Goal: Information Seeking & Learning: Learn about a topic

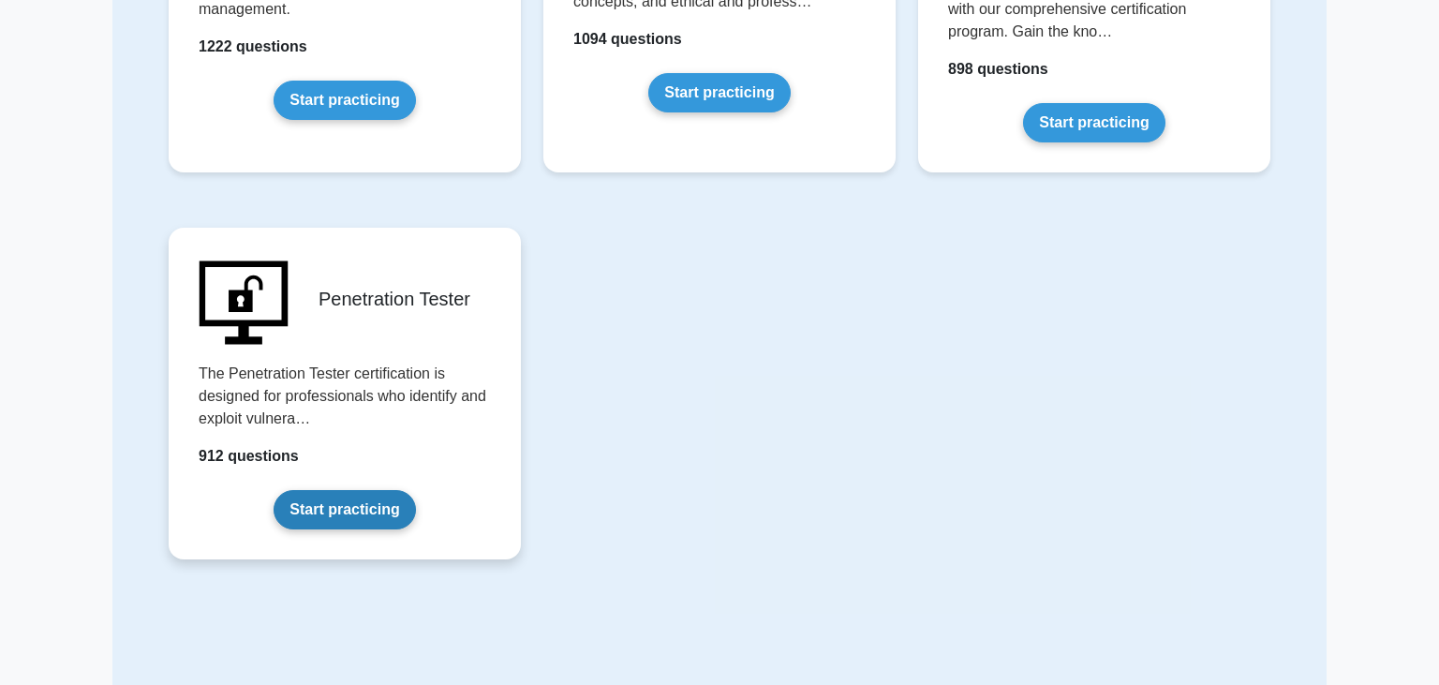
scroll to position [3908, 0]
click at [335, 508] on link "Start practicing" at bounding box center [343, 508] width 141 height 39
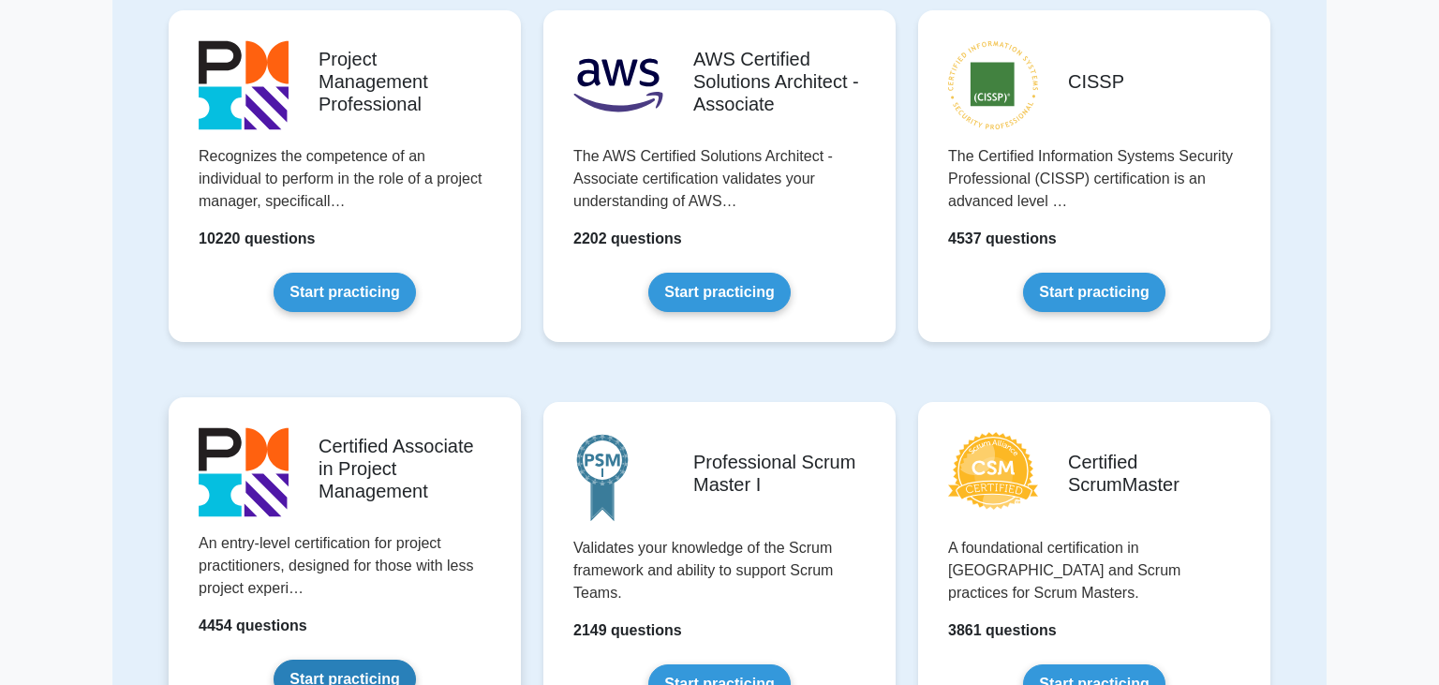
scroll to position [431, 0]
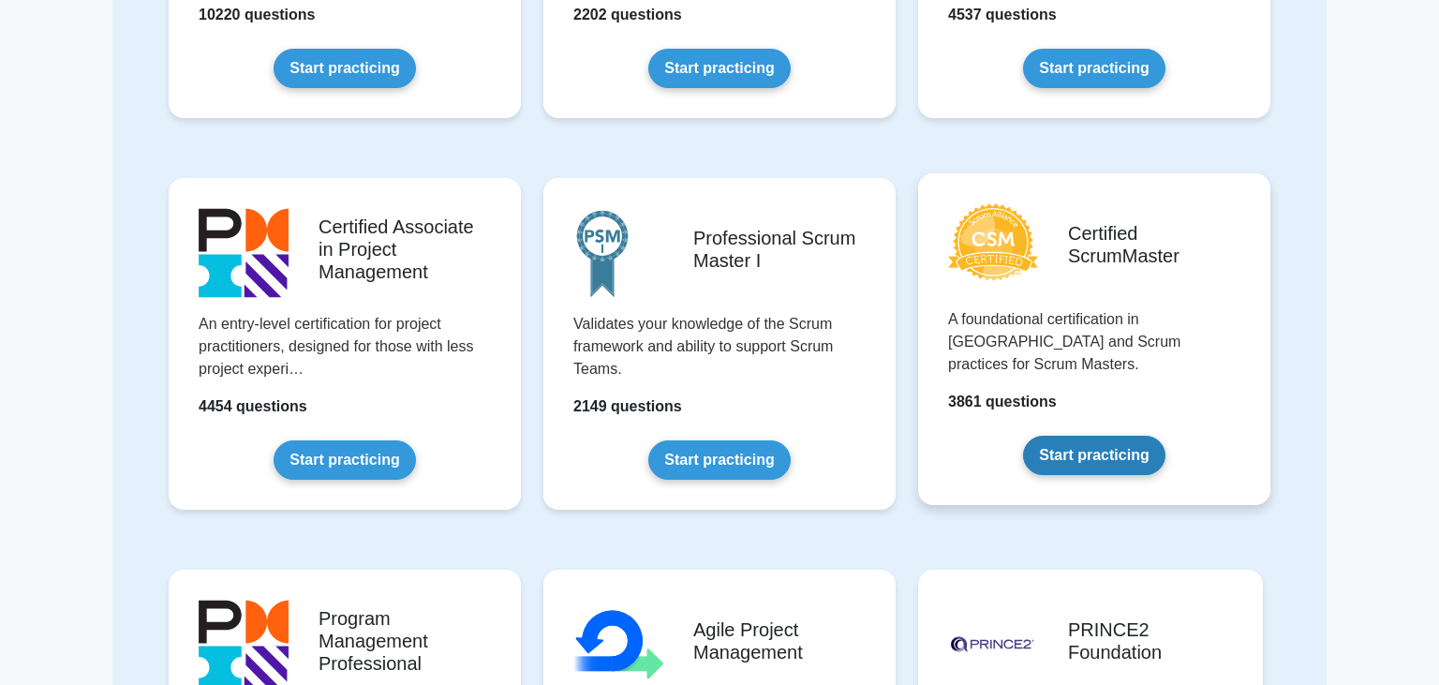
click at [1111, 436] on link "Start practicing" at bounding box center [1093, 455] width 141 height 39
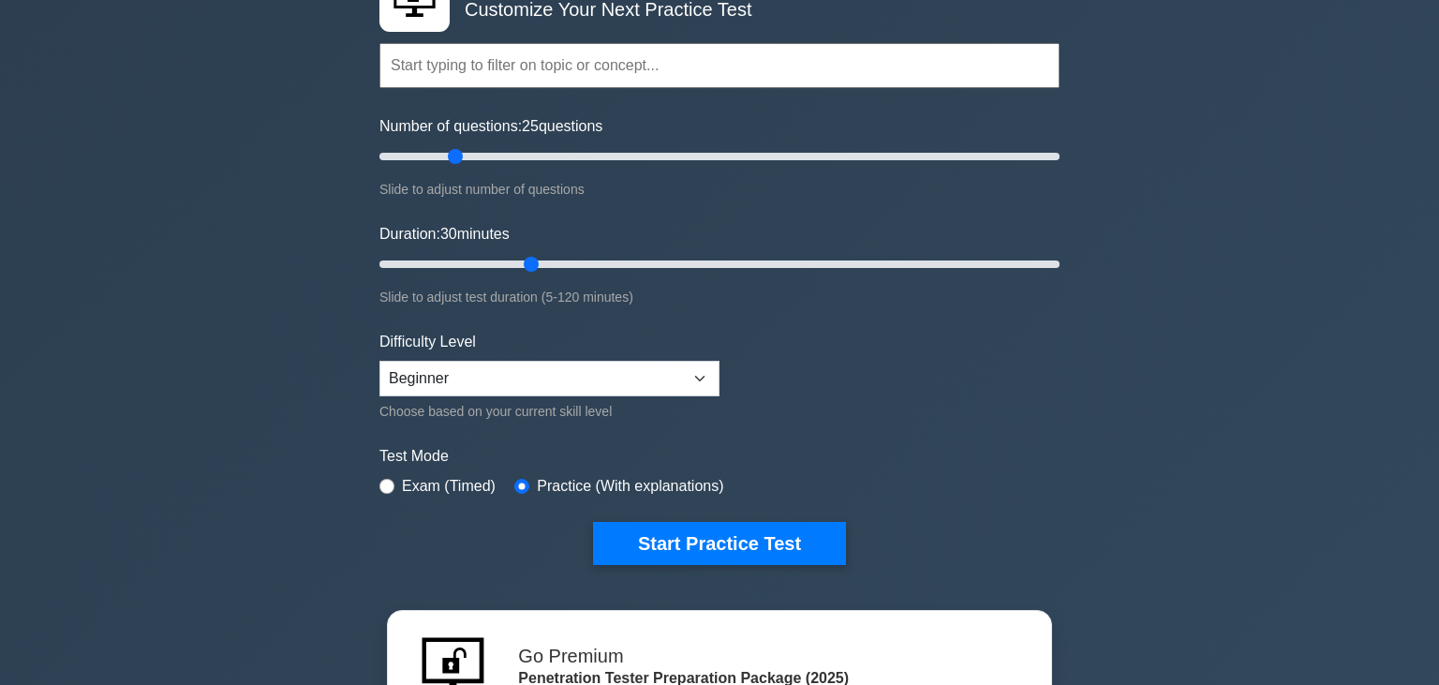
scroll to position [143, 0]
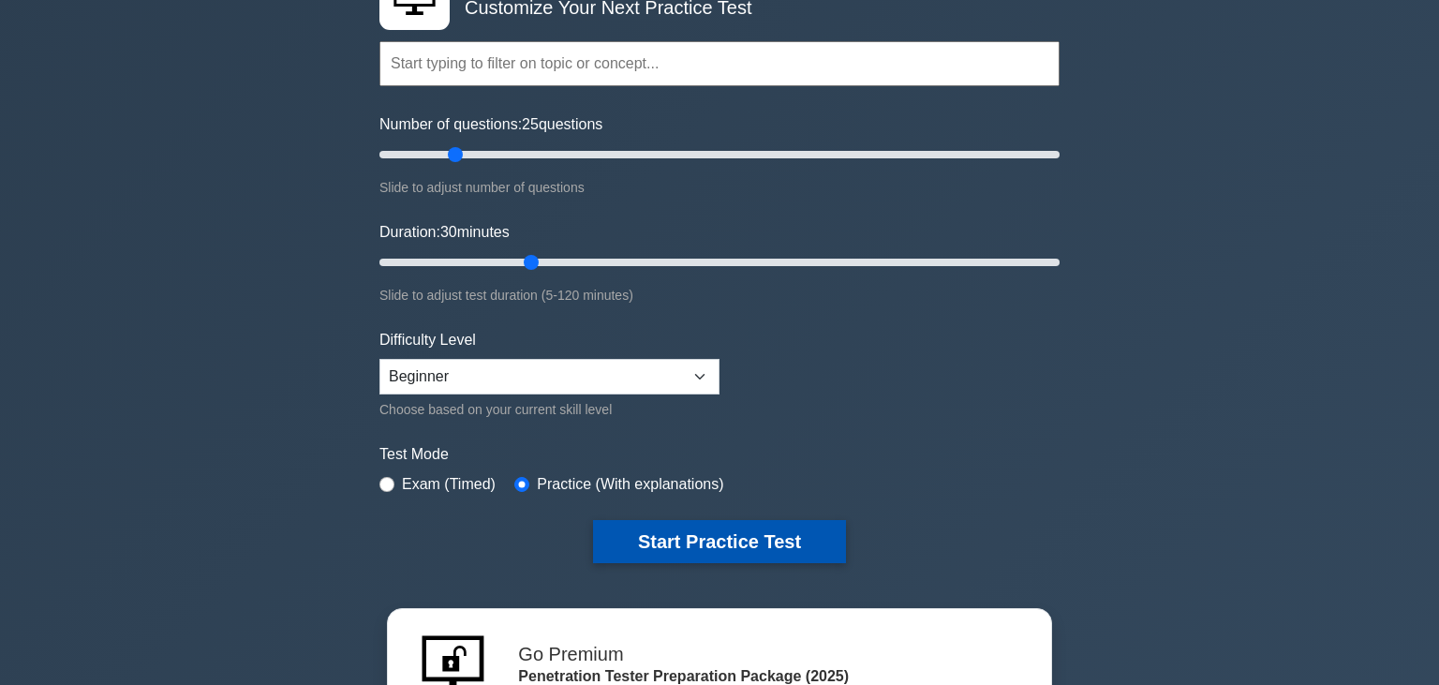
click at [765, 537] on button "Start Practice Test" at bounding box center [719, 541] width 253 height 43
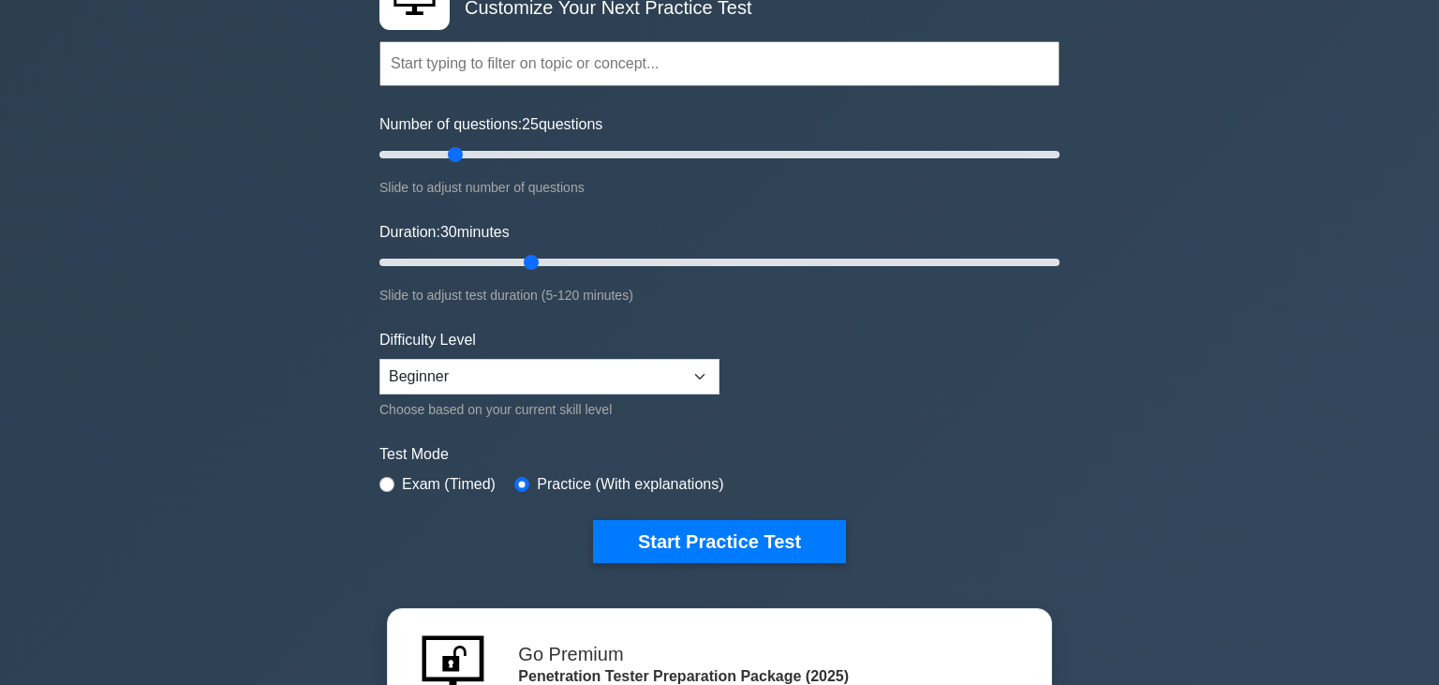
scroll to position [0, 0]
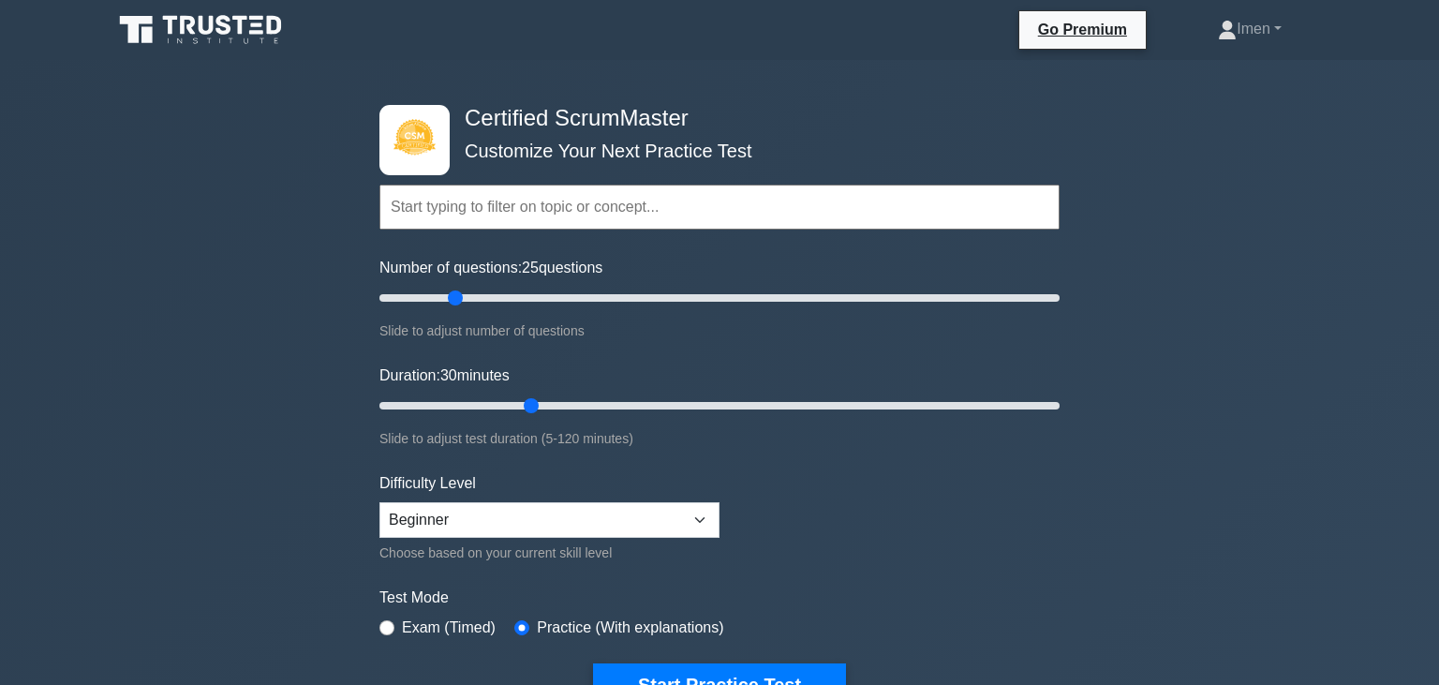
scroll to position [215, 0]
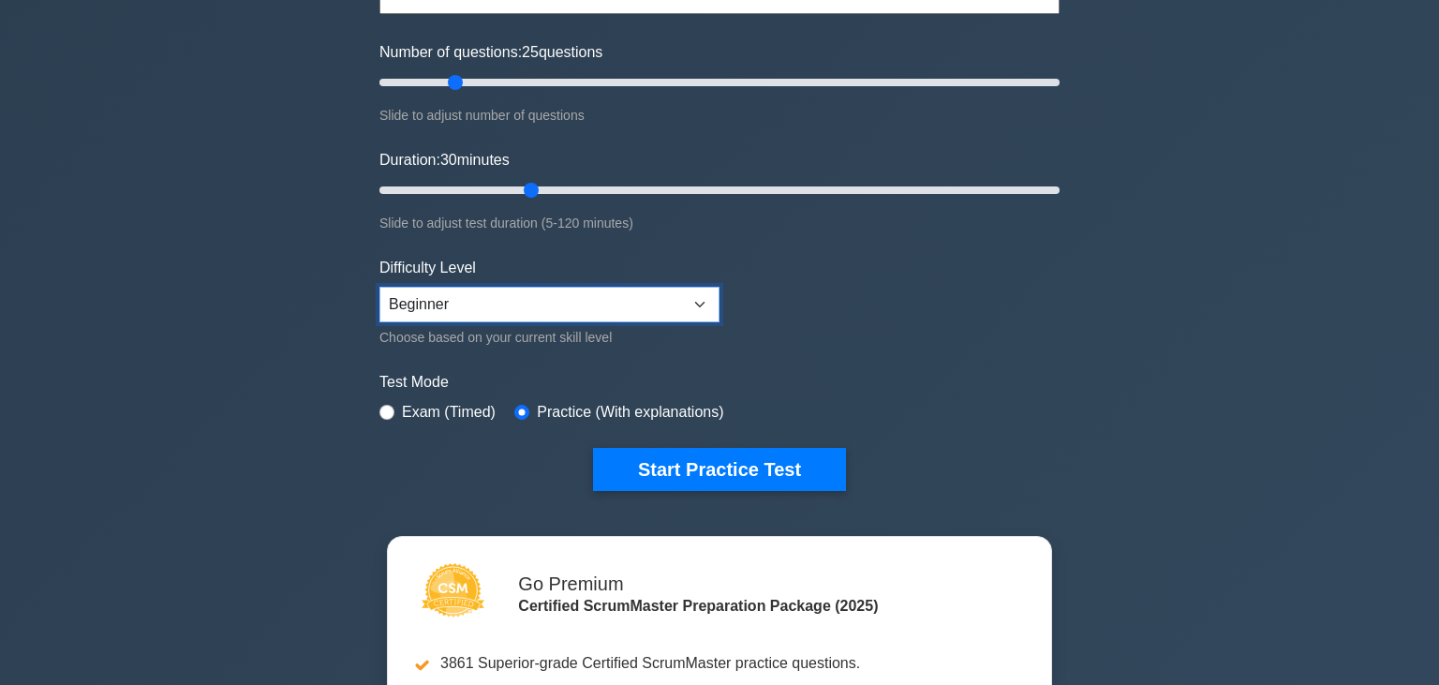
select select "expert"
click option "Expert" at bounding box center [0, 0] width 0 height 0
type input "5"
click at [388, 81] on input "Number of questions: 5 questions" at bounding box center [719, 82] width 680 height 22
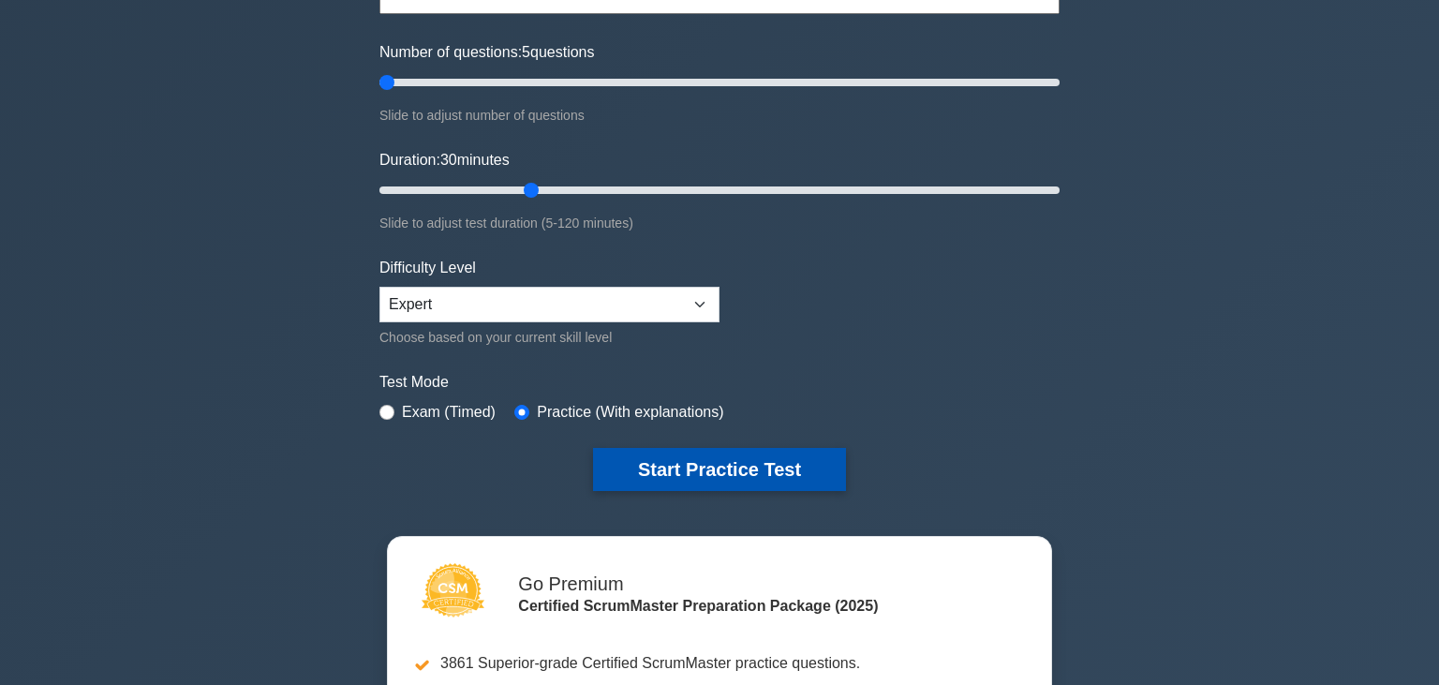
click at [706, 463] on button "Start Practice Test" at bounding box center [719, 469] width 253 height 43
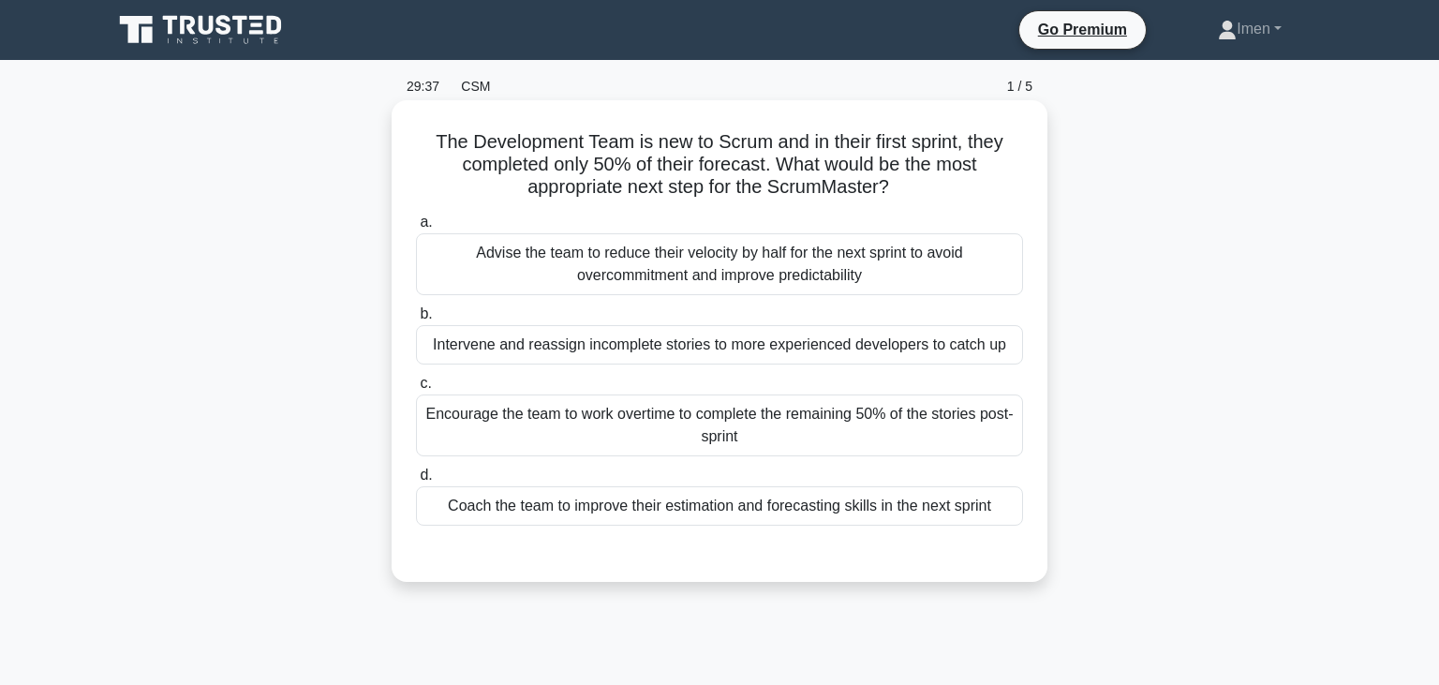
click at [688, 509] on div "Coach the team to improve their estimation and forecasting skills in the next s…" at bounding box center [719, 505] width 607 height 39
click at [416, 481] on input "d. Coach the team to improve their estimation and forecasting skills in the nex…" at bounding box center [416, 475] width 0 height 12
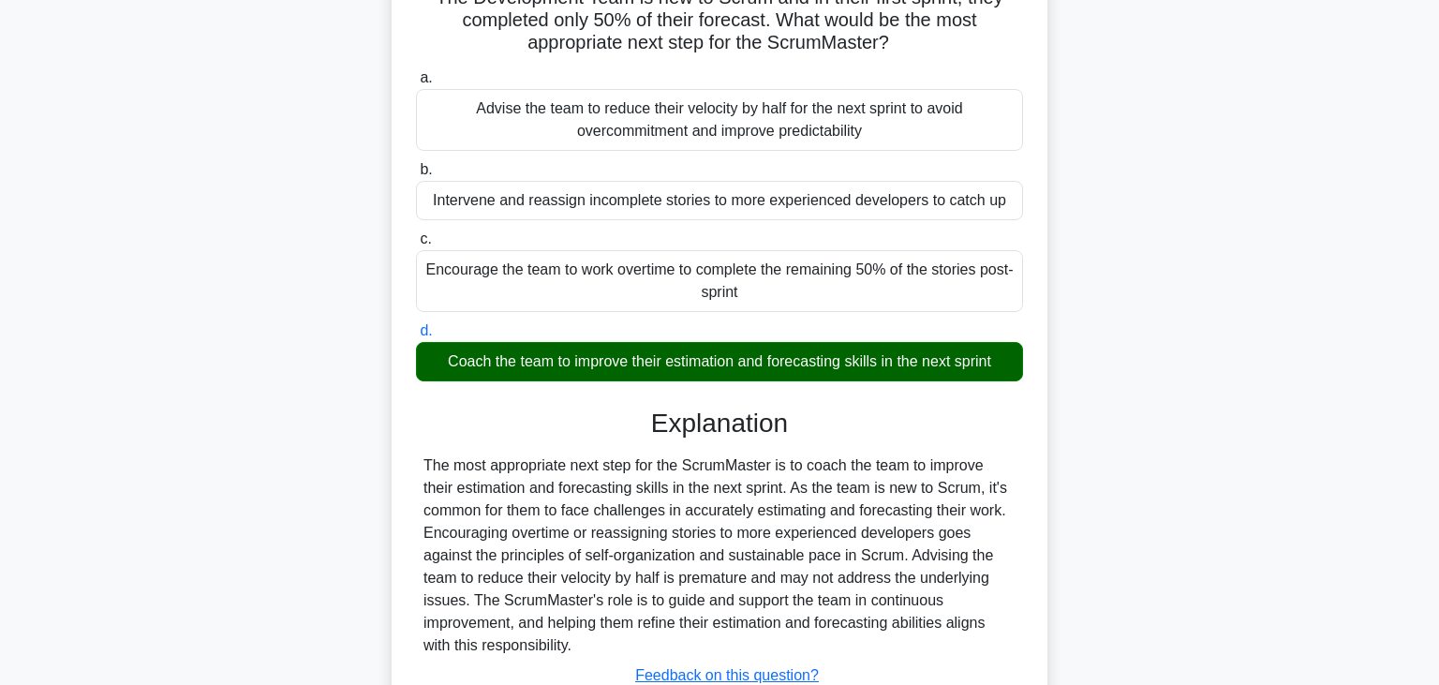
scroll to position [327, 0]
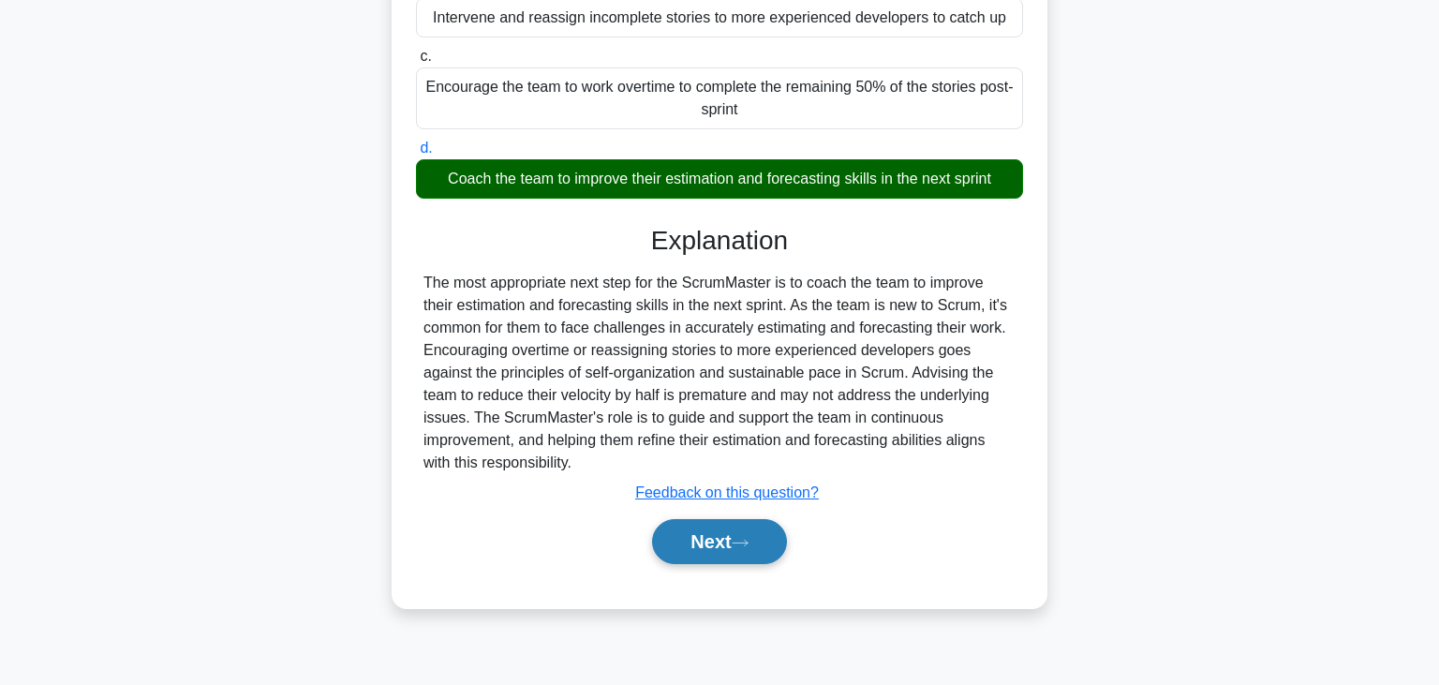
click at [744, 539] on icon at bounding box center [739, 543] width 17 height 10
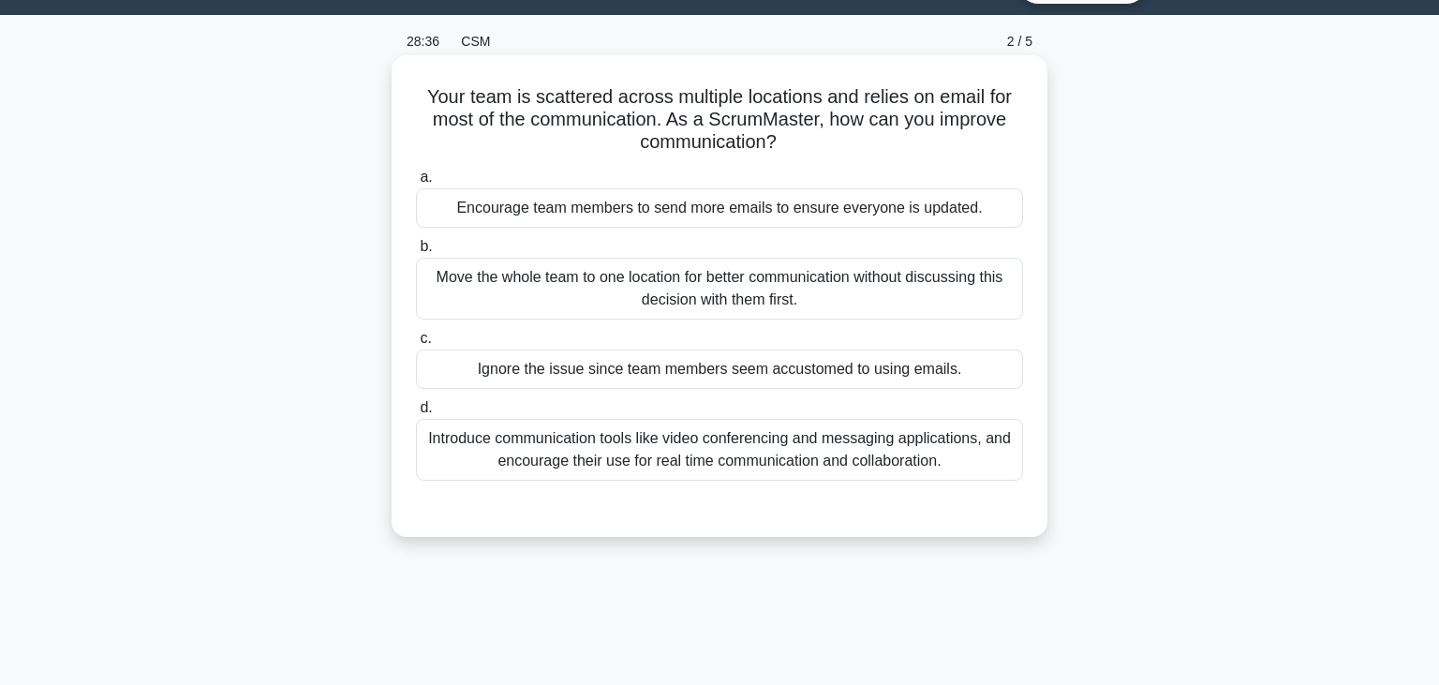
scroll to position [71, 0]
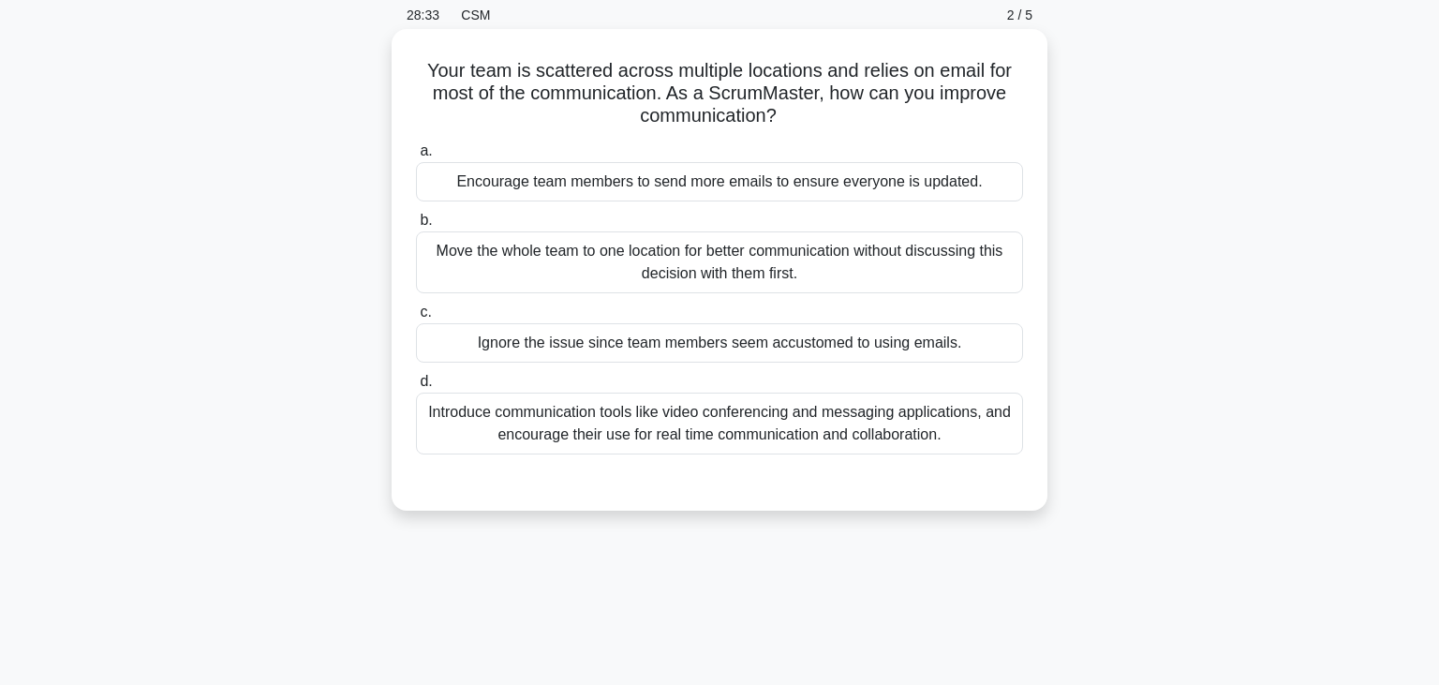
click at [748, 429] on div "Introduce communication tools like video conferencing and messaging application…" at bounding box center [719, 423] width 607 height 62
click at [416, 388] on input "d. Introduce communication tools like video conferencing and messaging applicat…" at bounding box center [416, 382] width 0 height 12
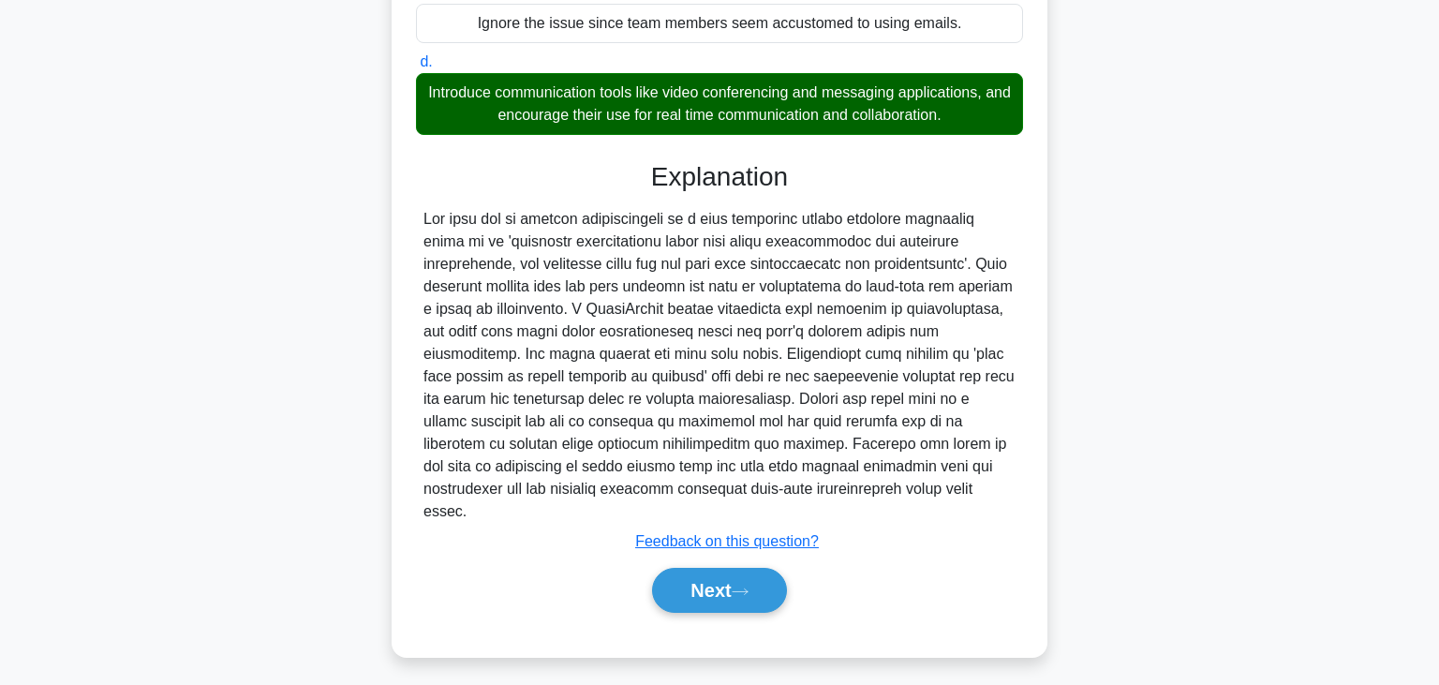
scroll to position [397, 0]
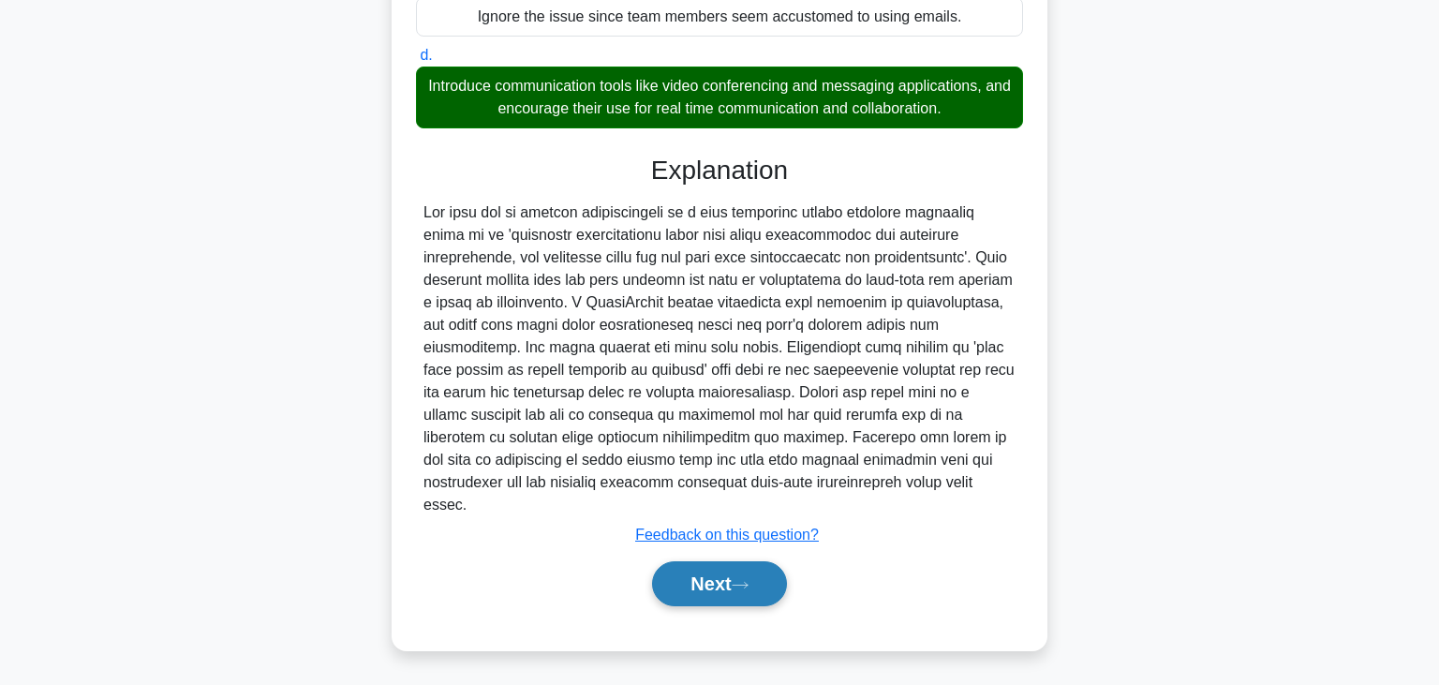
click at [717, 598] on button "Next" at bounding box center [719, 583] width 134 height 45
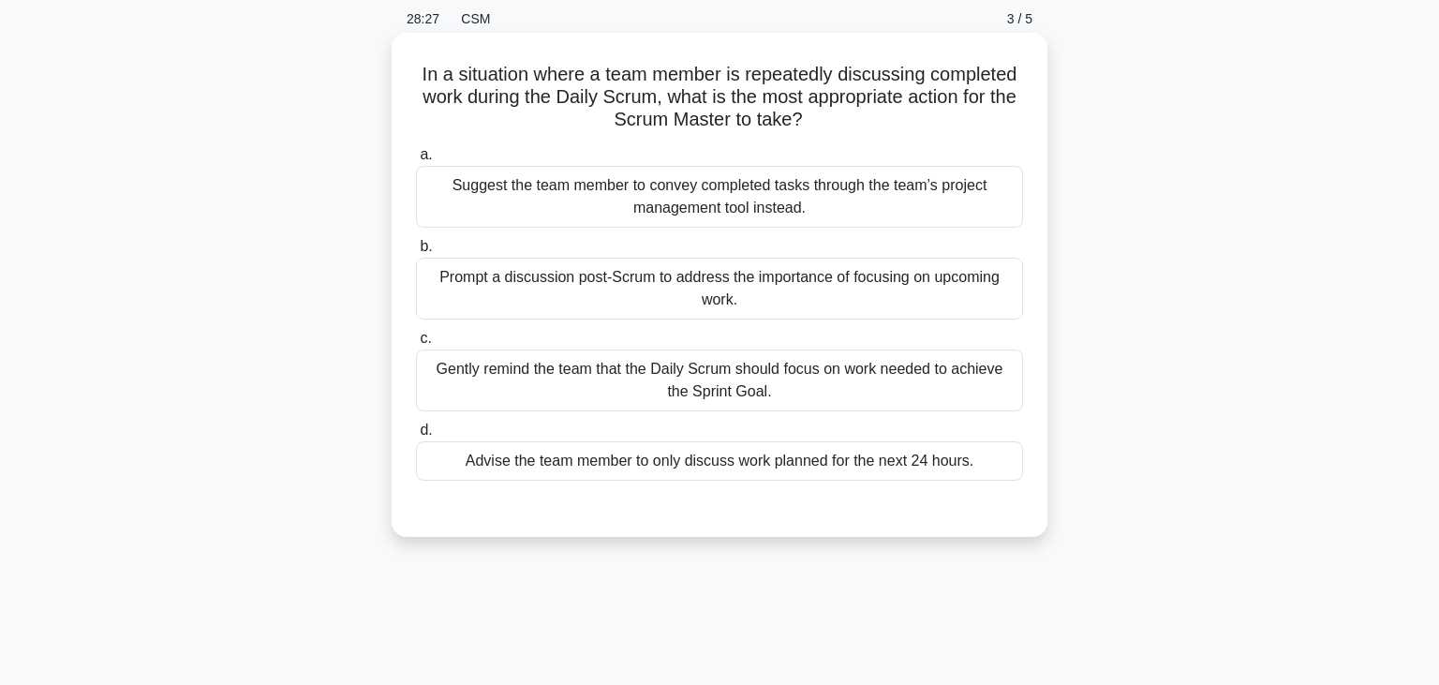
scroll to position [39, 0]
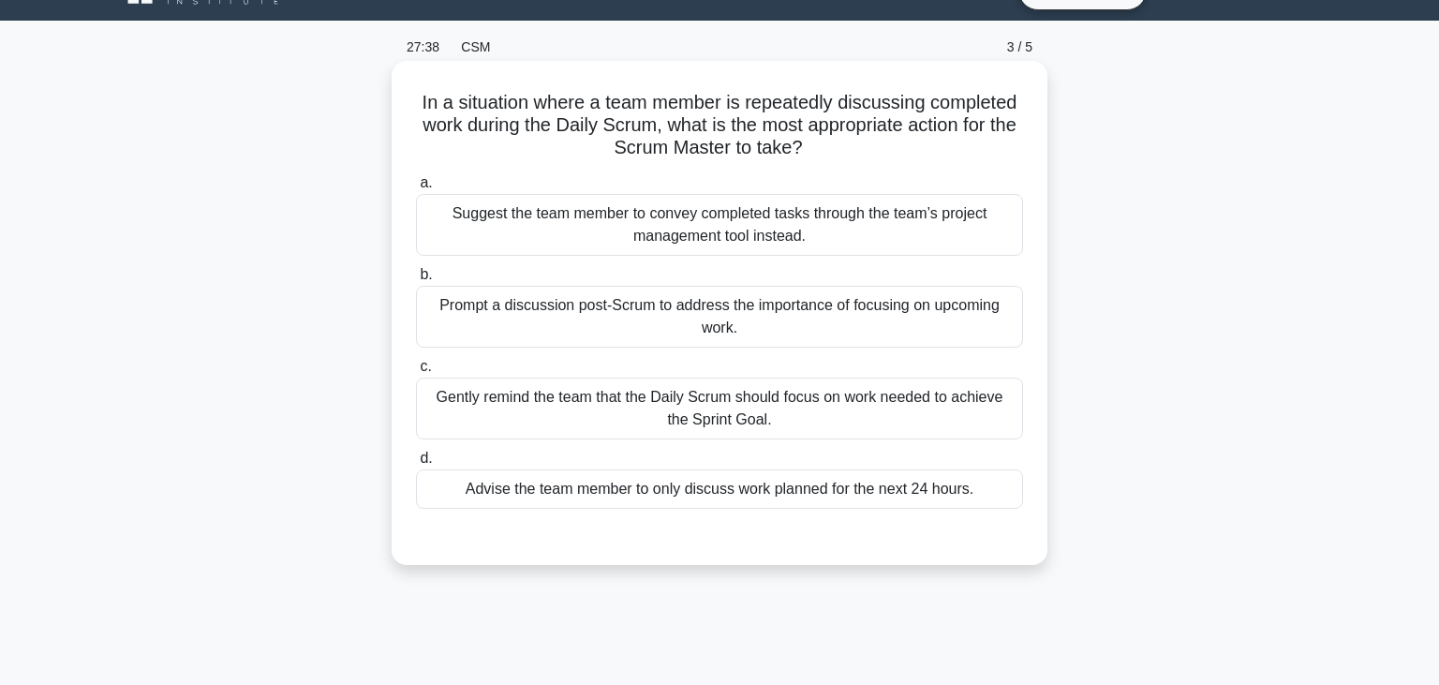
click at [790, 408] on div "Gently remind the team that the Daily Scrum should focus on work needed to achi…" at bounding box center [719, 408] width 607 height 62
click at [416, 373] on input "c. Gently remind the team that the Daily Scrum should focus on work needed to a…" at bounding box center [416, 367] width 0 height 12
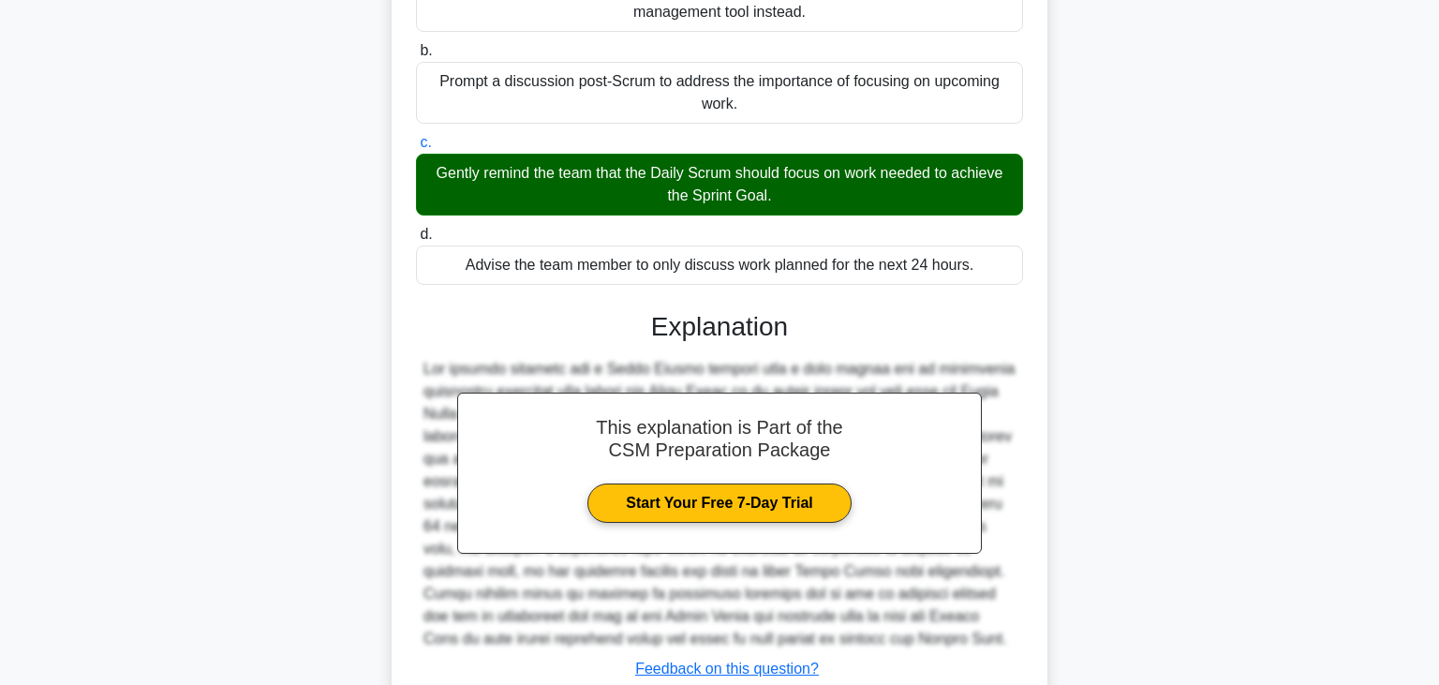
scroll to position [399, 0]
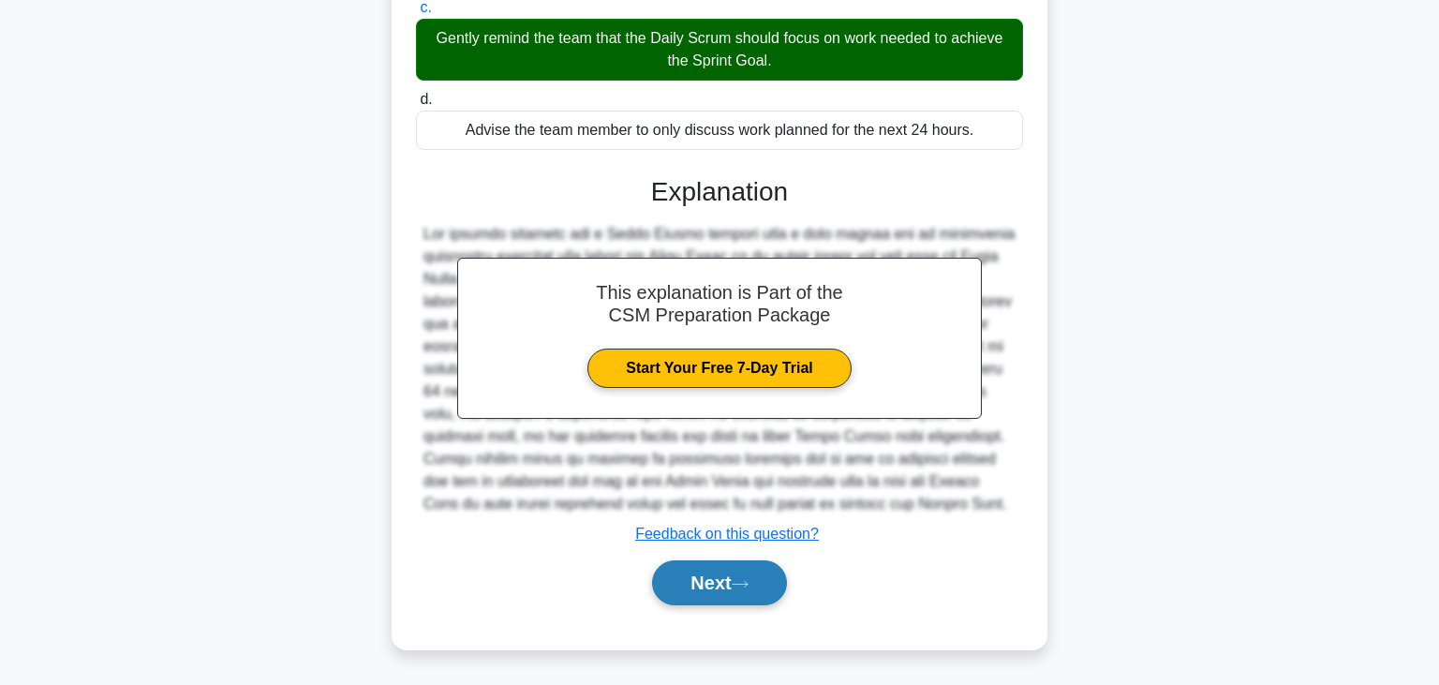
click at [743, 589] on icon at bounding box center [739, 584] width 17 height 10
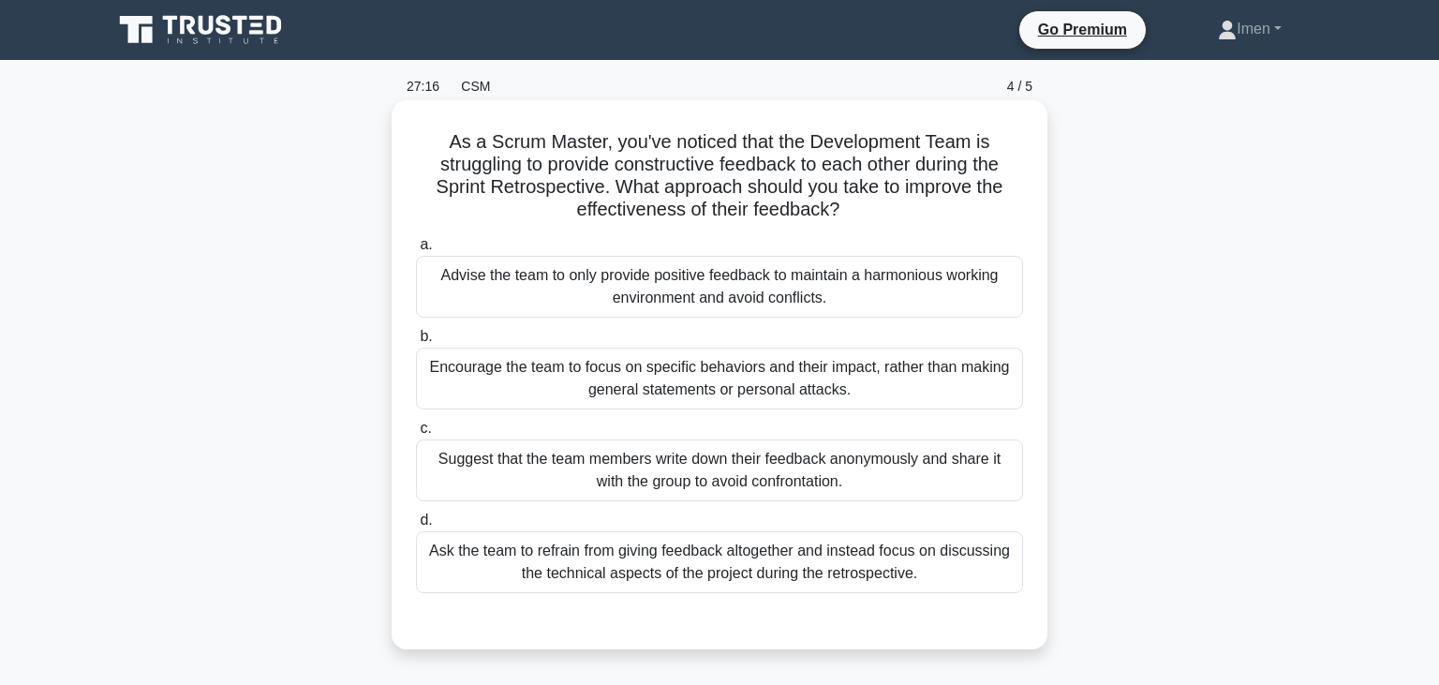
scroll to position [71, 0]
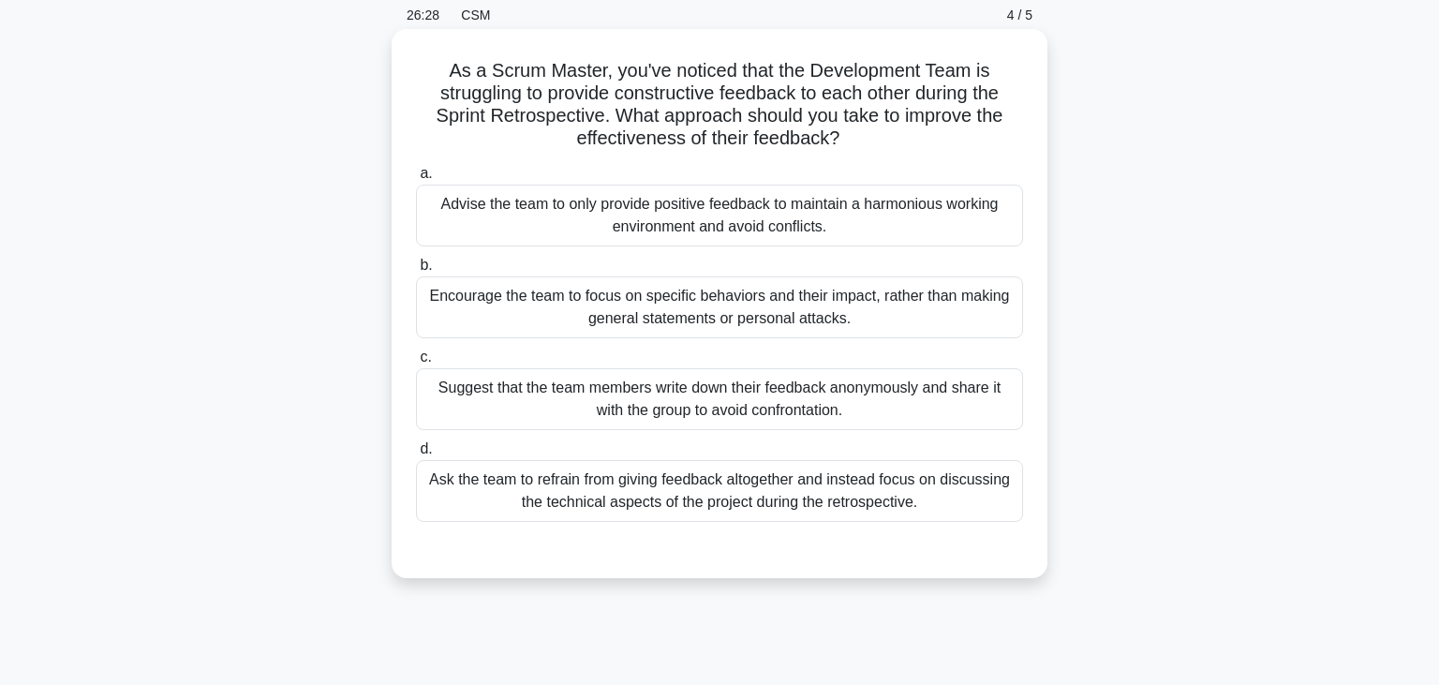
click at [661, 324] on div "Encourage the team to focus on specific behaviors and their impact, rather than…" at bounding box center [719, 307] width 607 height 62
click at [416, 272] on input "b. Encourage the team to focus on specific behaviors and their impact, rather t…" at bounding box center [416, 265] width 0 height 12
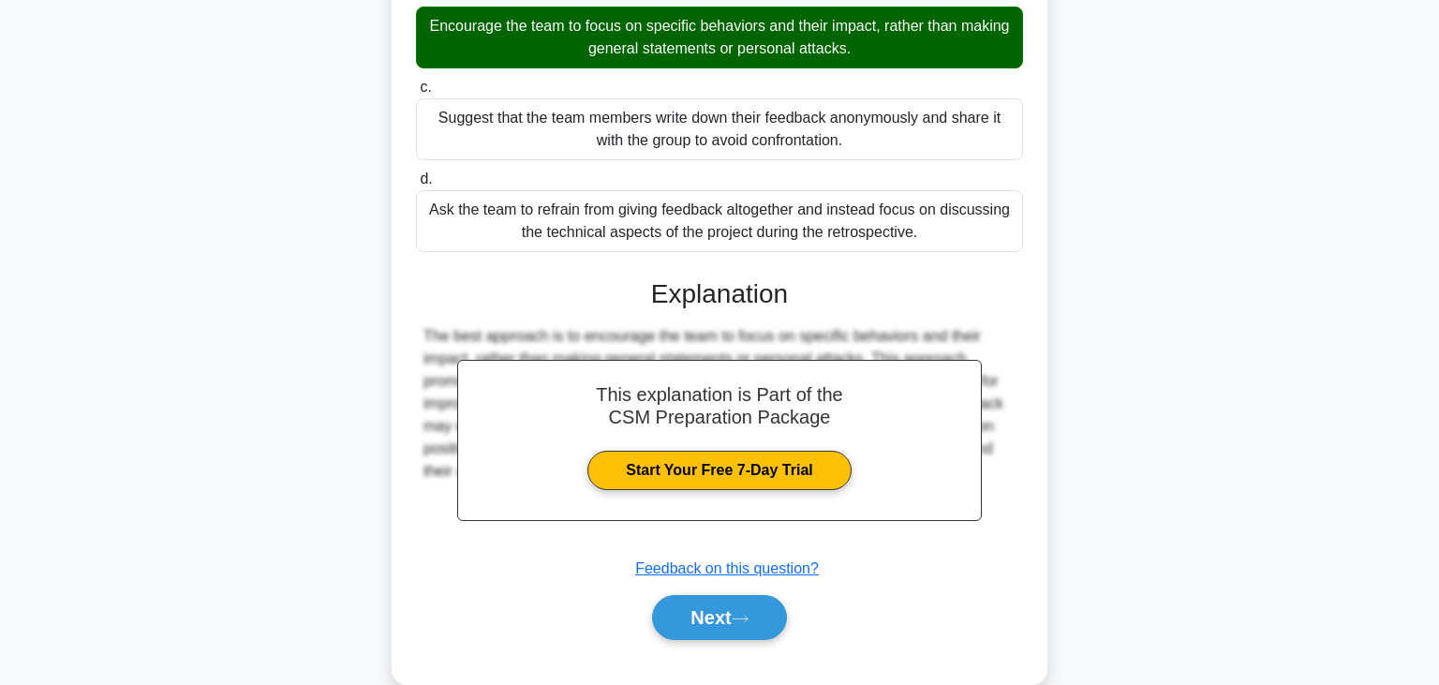
scroll to position [375, 0]
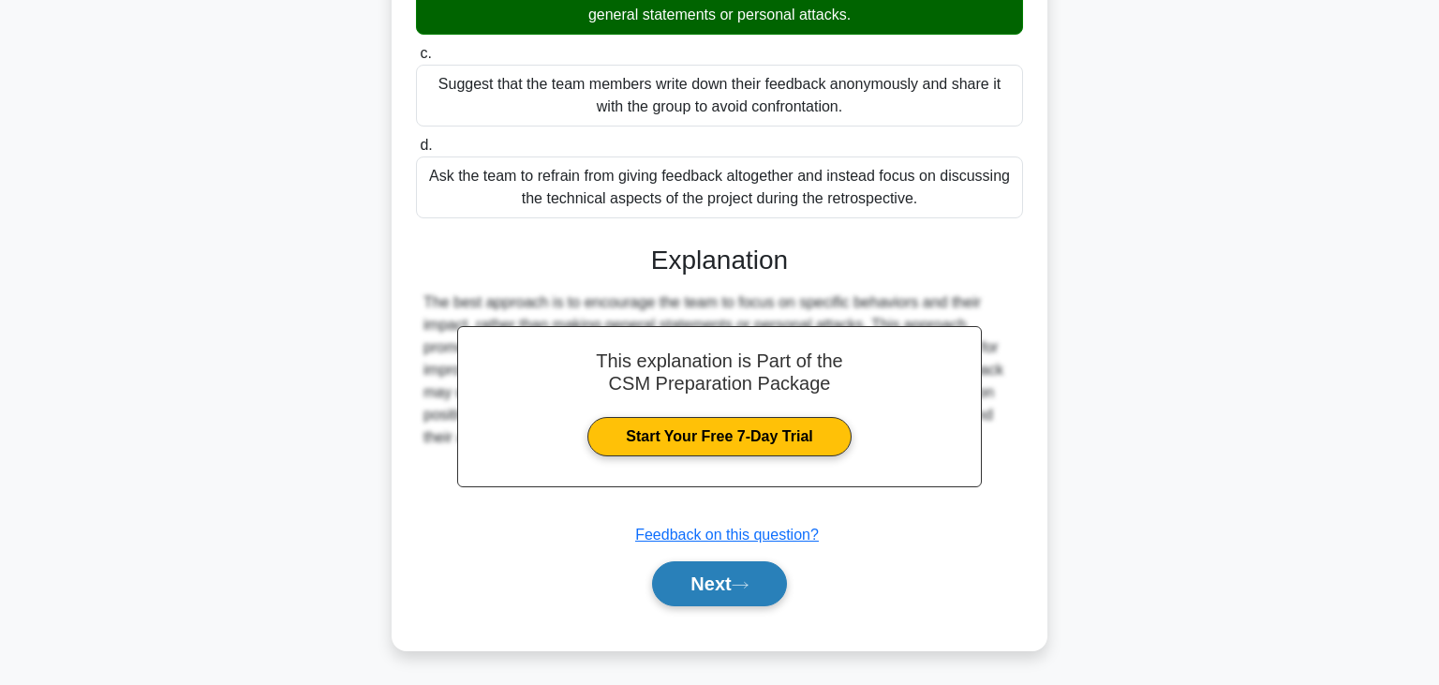
click at [725, 575] on button "Next" at bounding box center [719, 583] width 134 height 45
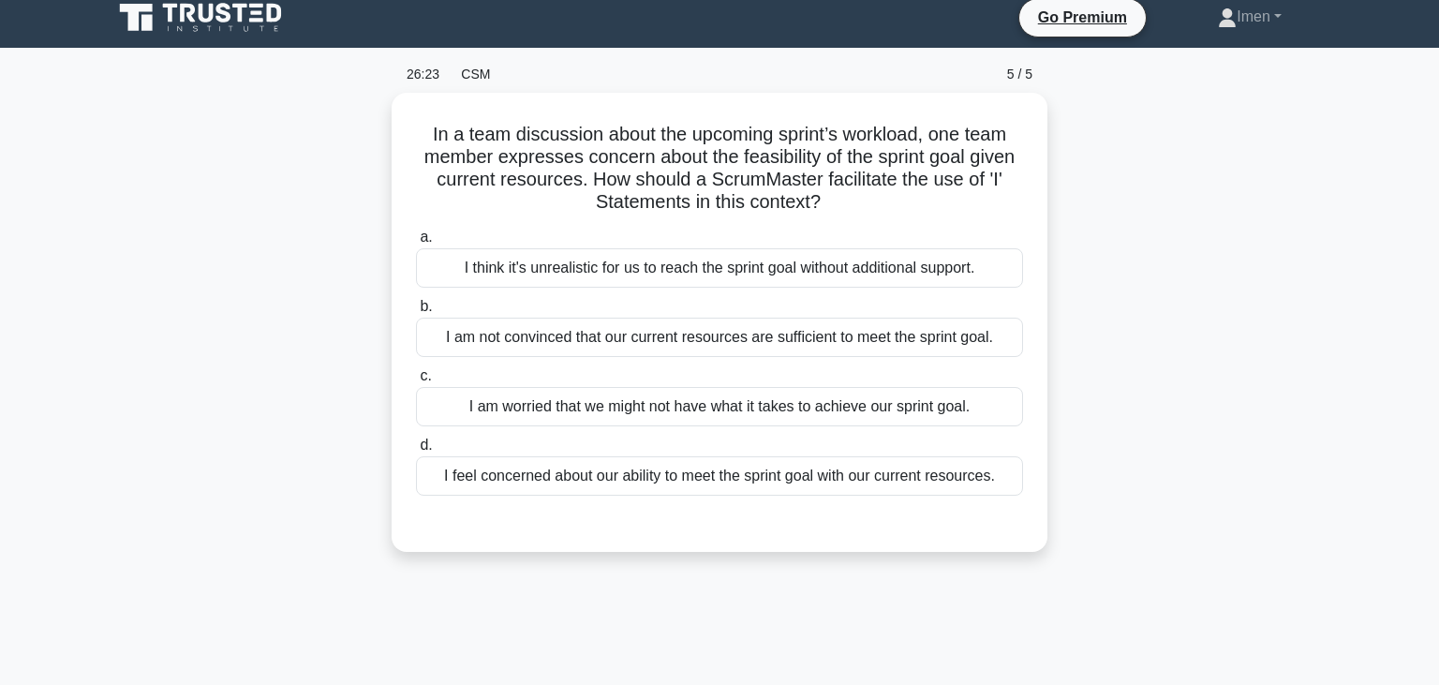
scroll to position [0, 0]
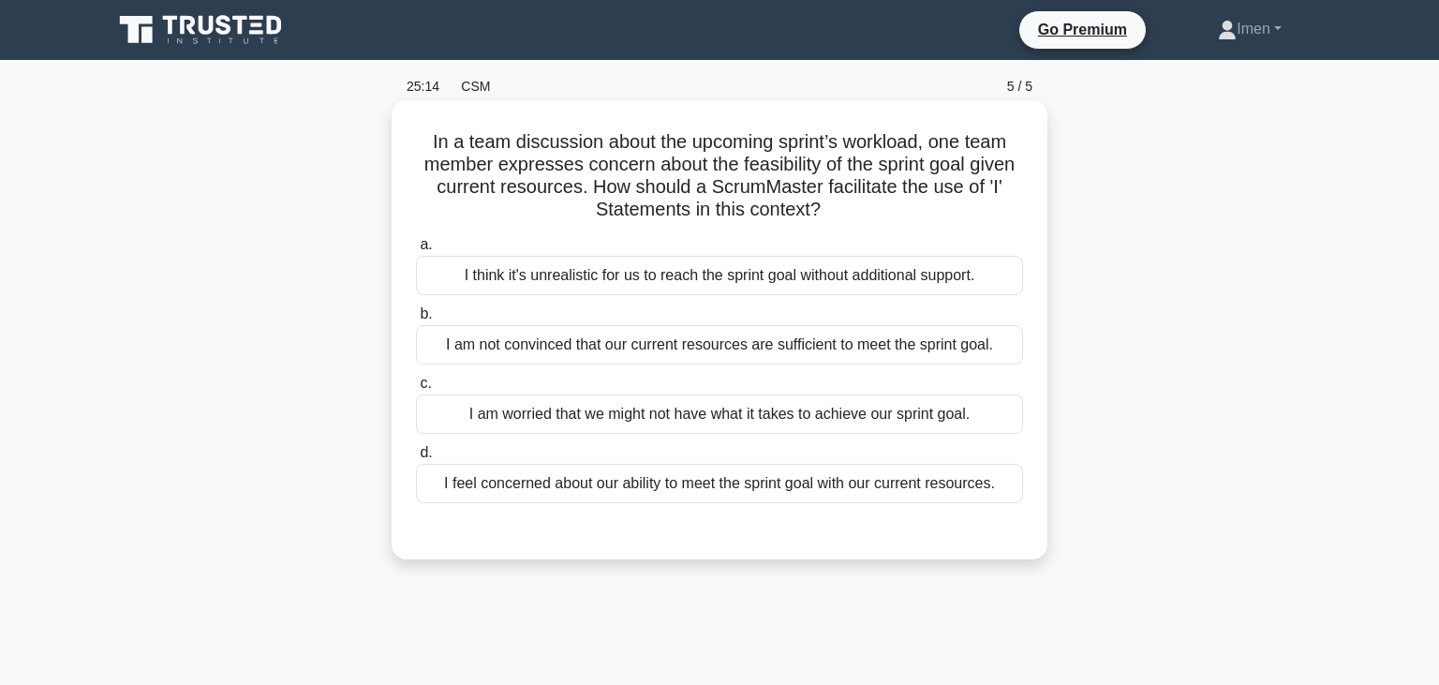
click at [460, 349] on div "I am not convinced that our current resources are sufficient to meet the sprint…" at bounding box center [719, 344] width 607 height 39
click at [416, 320] on input "b. I am not convinced that our current resources are sufficient to meet the spr…" at bounding box center [416, 314] width 0 height 12
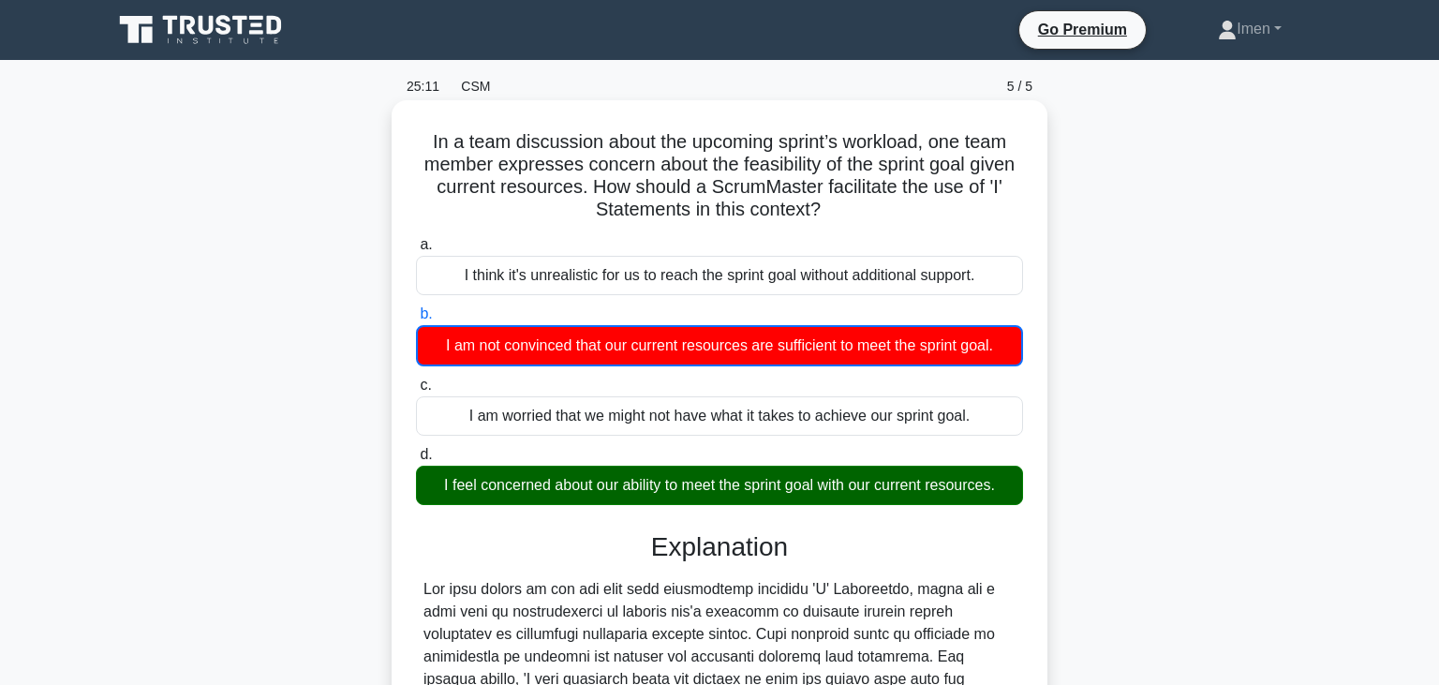
scroll to position [360, 0]
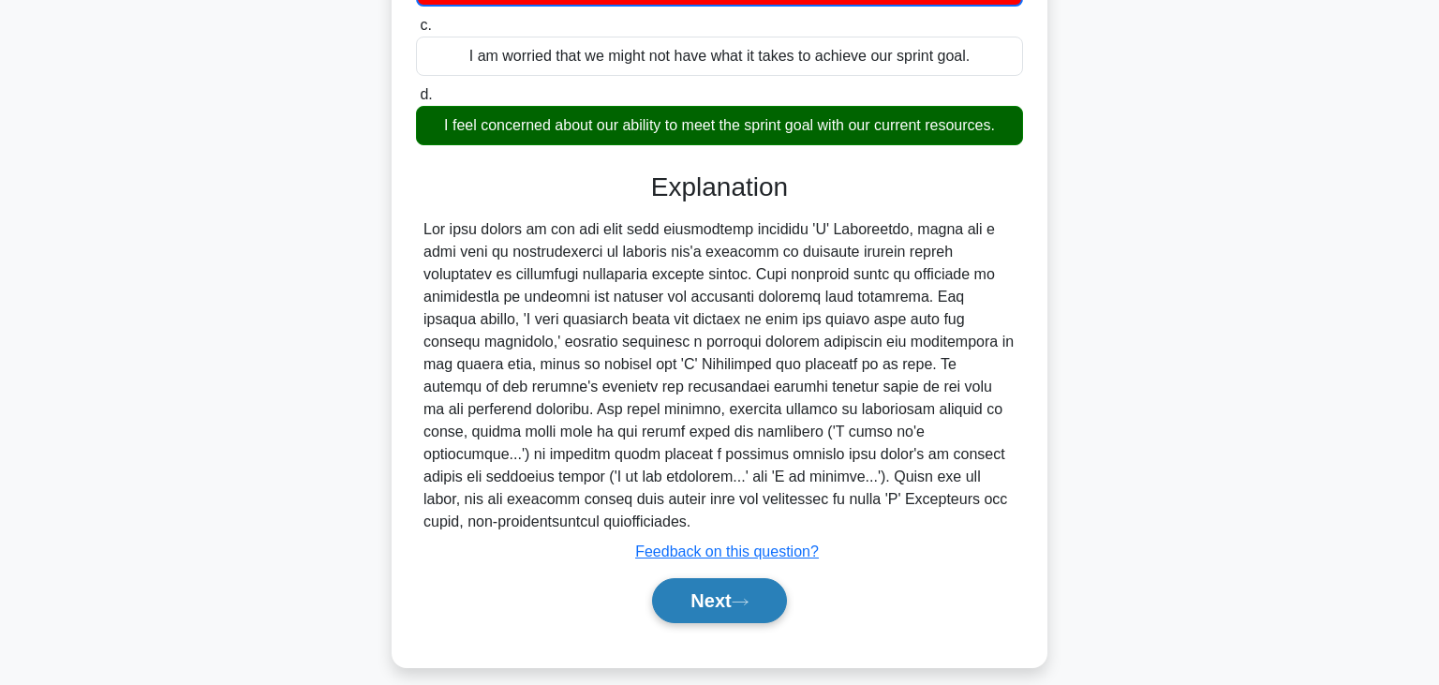
click at [744, 602] on icon at bounding box center [739, 602] width 17 height 10
